Goal: Transaction & Acquisition: Subscribe to service/newsletter

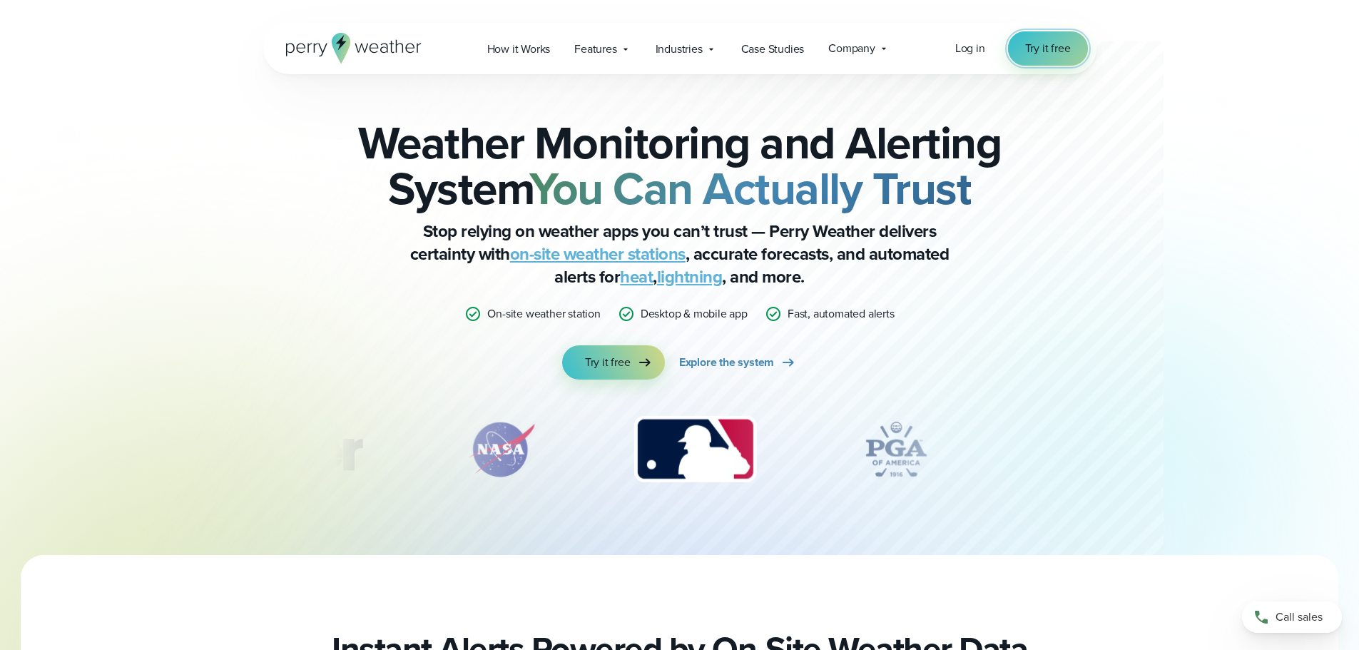
click at [1028, 51] on span "Try it free" at bounding box center [1048, 48] width 46 height 17
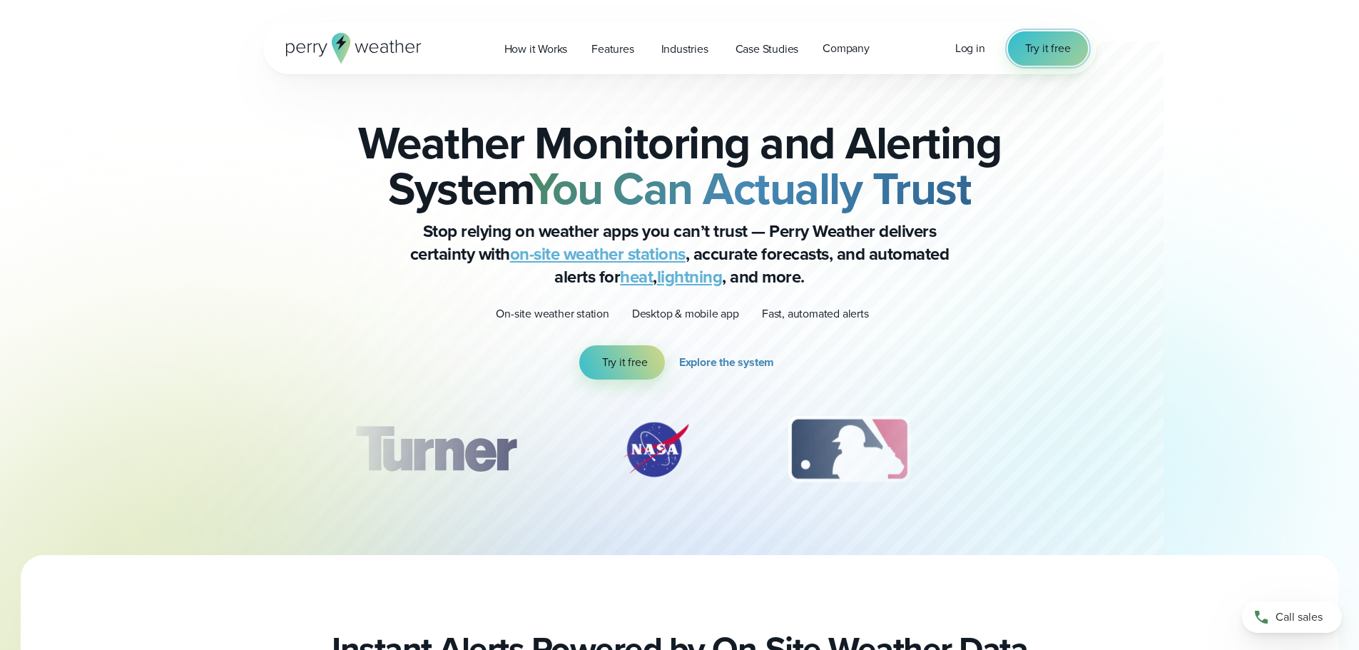
click at [1049, 51] on span "Try it free" at bounding box center [1048, 48] width 46 height 17
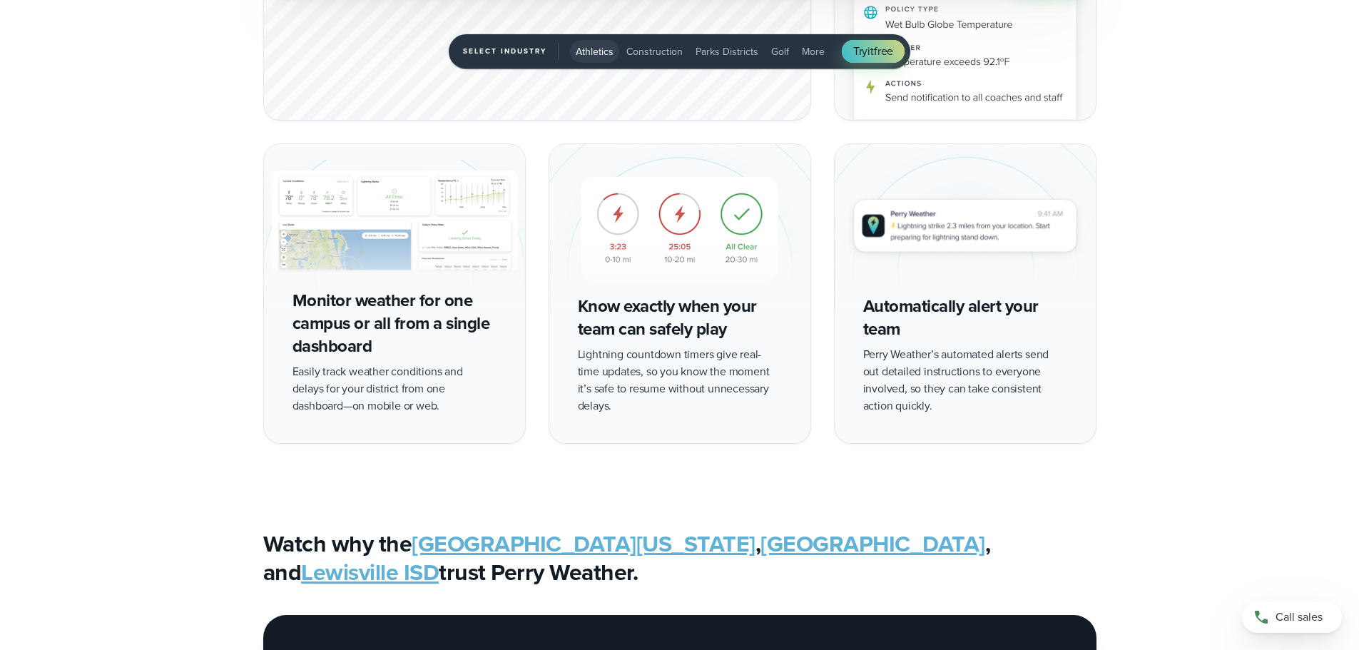
scroll to position [2497, 0]
